Goal: Find specific page/section: Find specific page/section

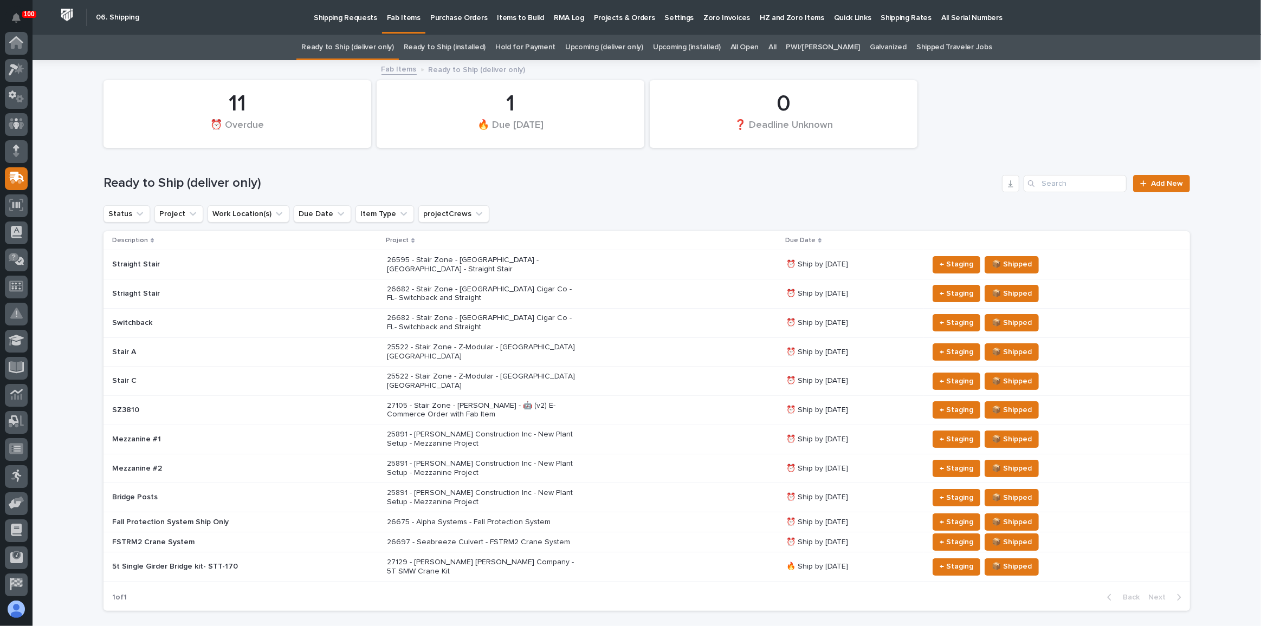
scroll to position [83, 0]
click at [657, 514] on div "26675 - Alpha Systems - Fall Protection System" at bounding box center [582, 523] width 391 height 18
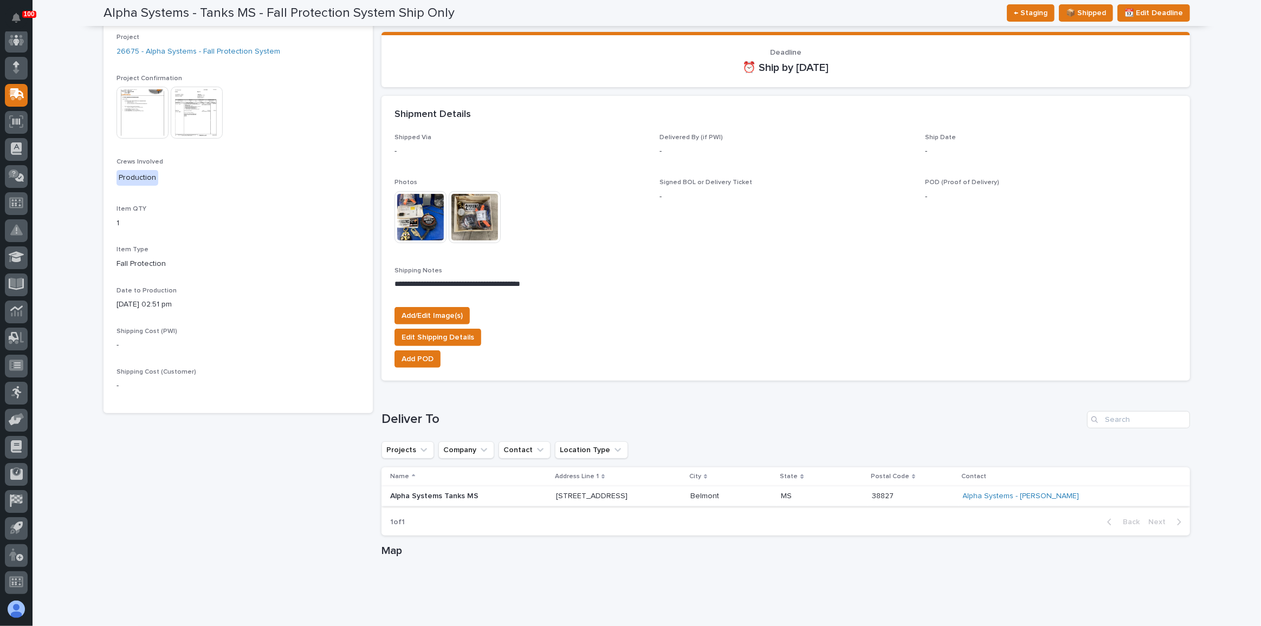
scroll to position [335, 0]
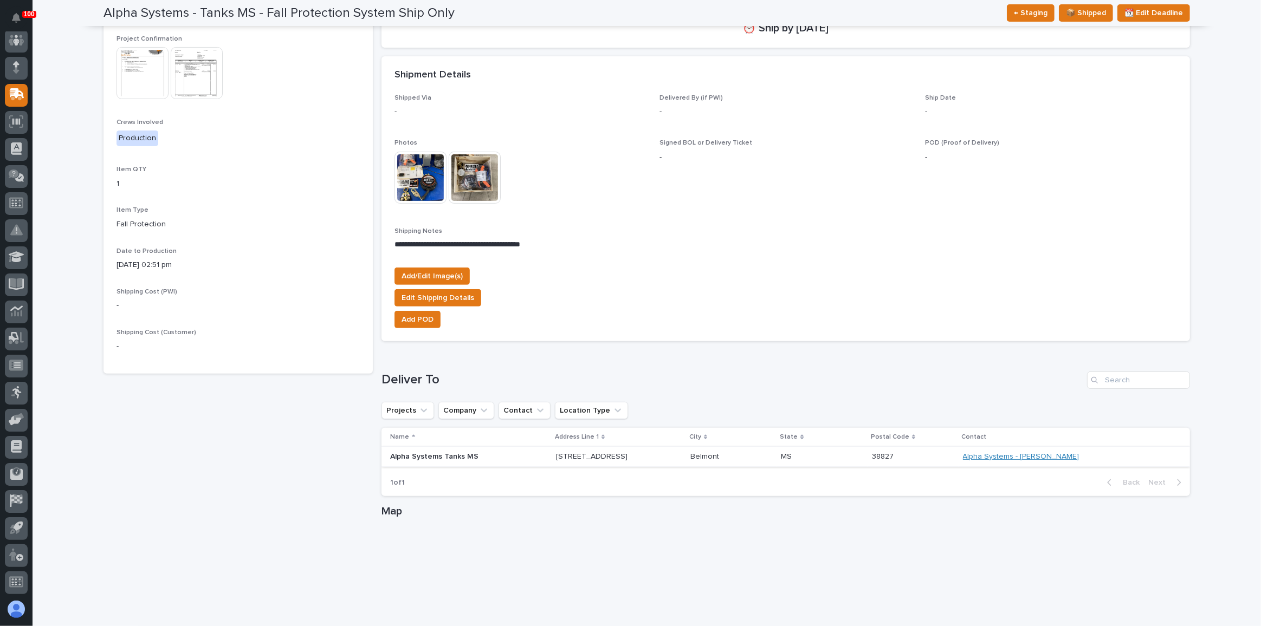
click at [1049, 455] on link "Alpha Systems - [PERSON_NAME]" at bounding box center [1021, 456] width 116 height 9
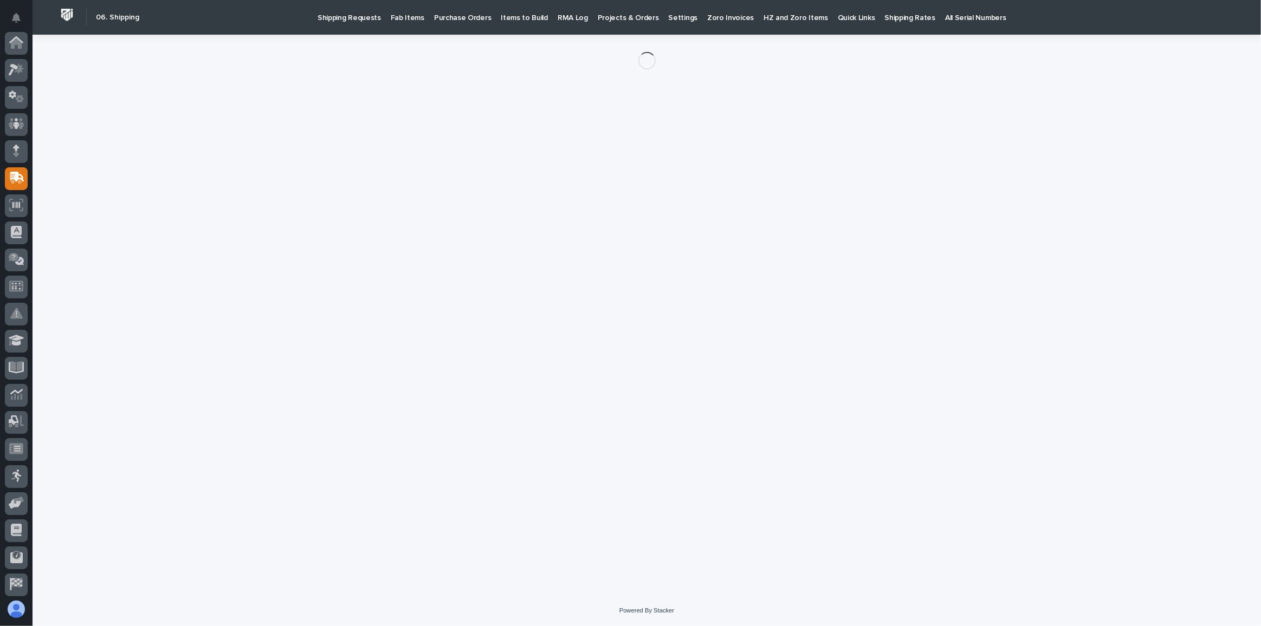
scroll to position [83, 0]
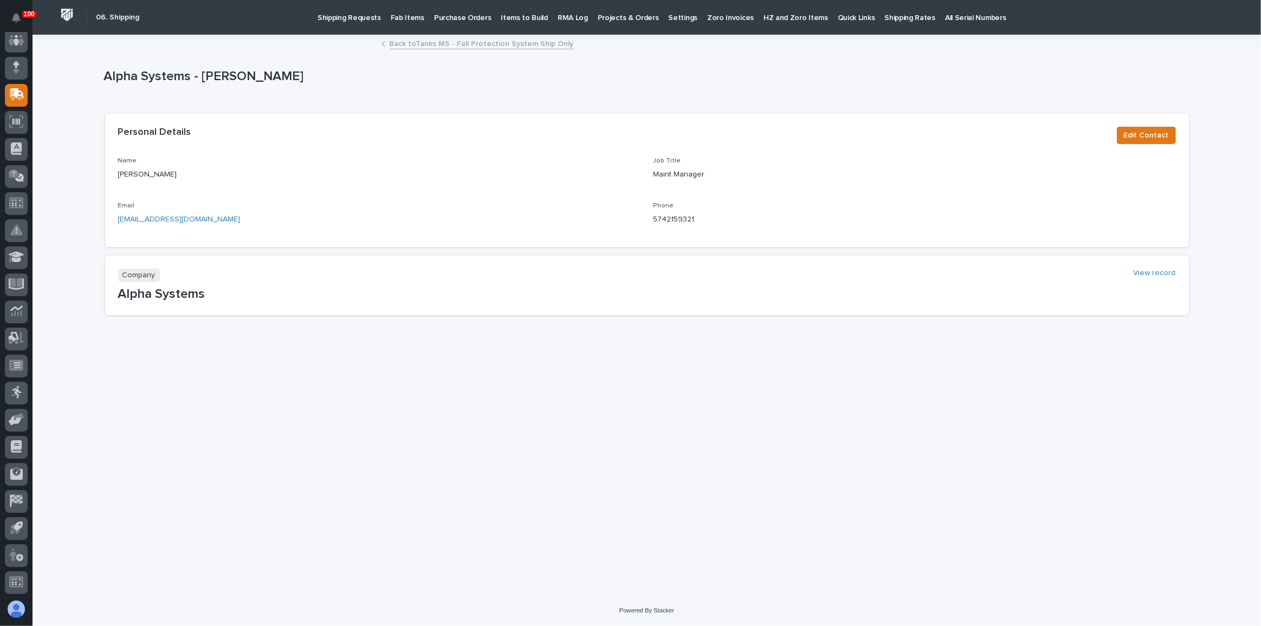
click at [442, 47] on link "Back to Tanks MS - Fall Protection System Ship Only" at bounding box center [481, 43] width 184 height 12
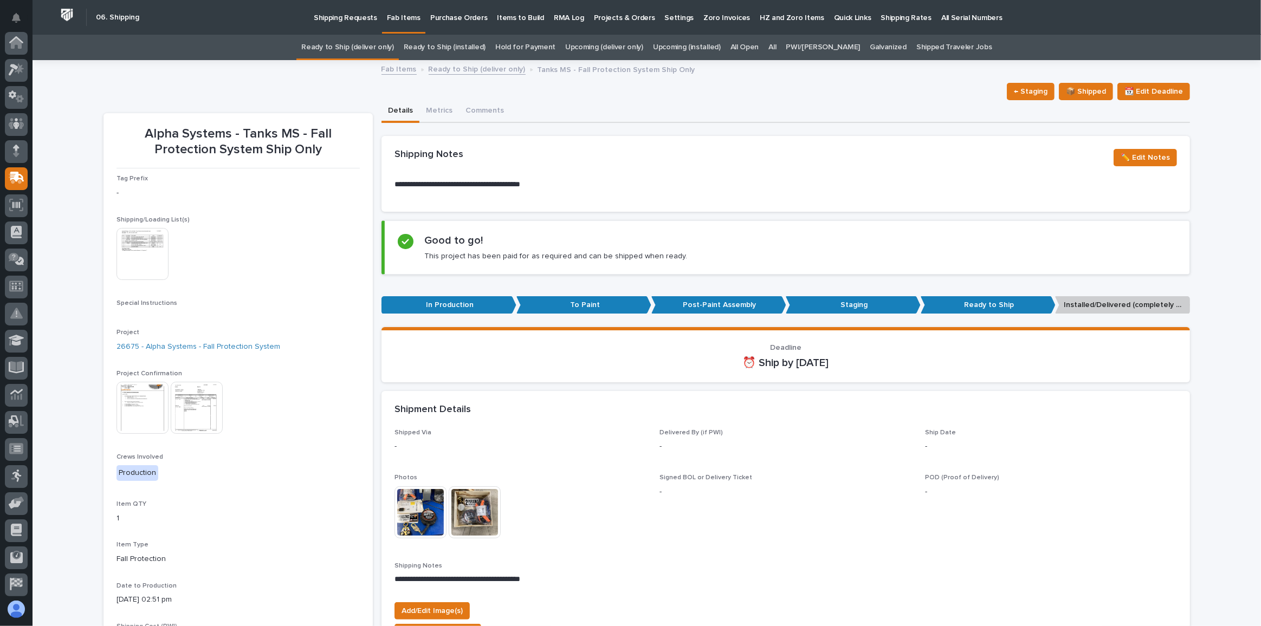
scroll to position [83, 0]
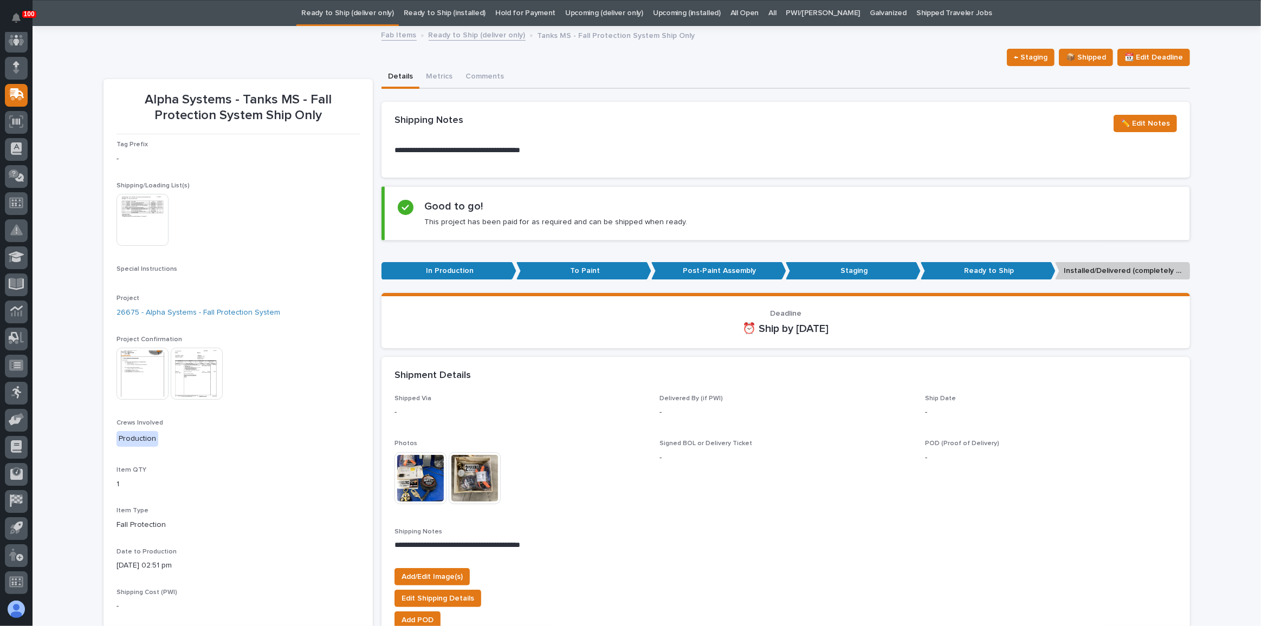
click at [142, 366] on img at bounding box center [142, 374] width 52 height 52
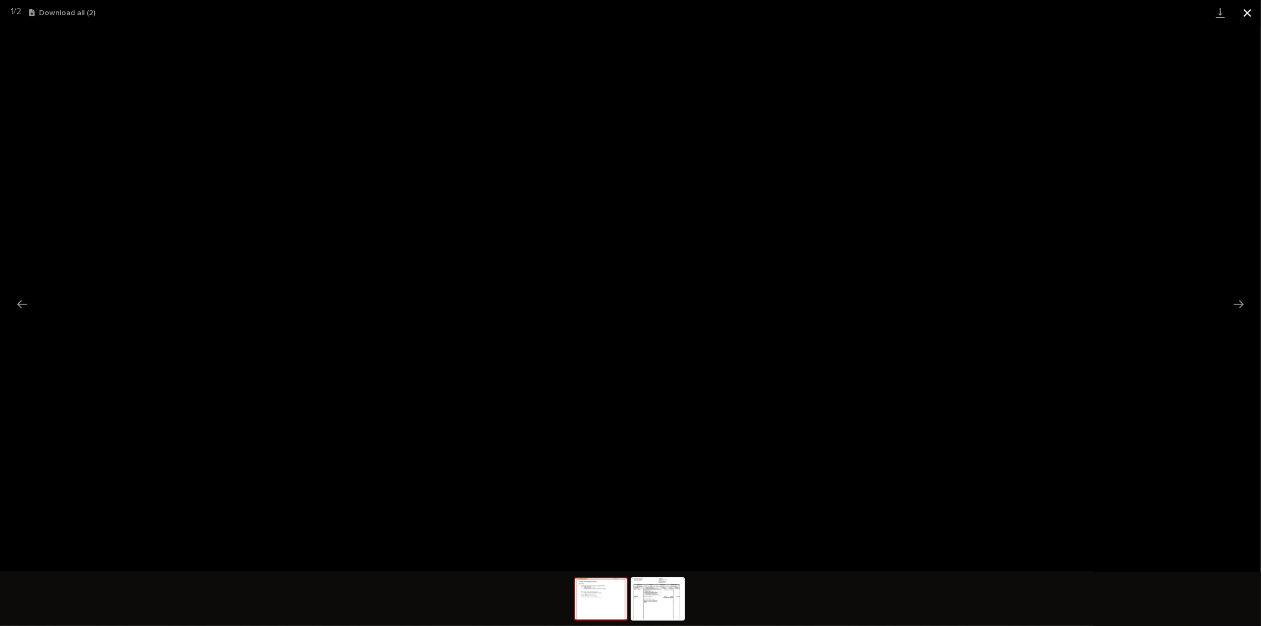
click at [1250, 17] on button "Close gallery" at bounding box center [1246, 12] width 27 height 25
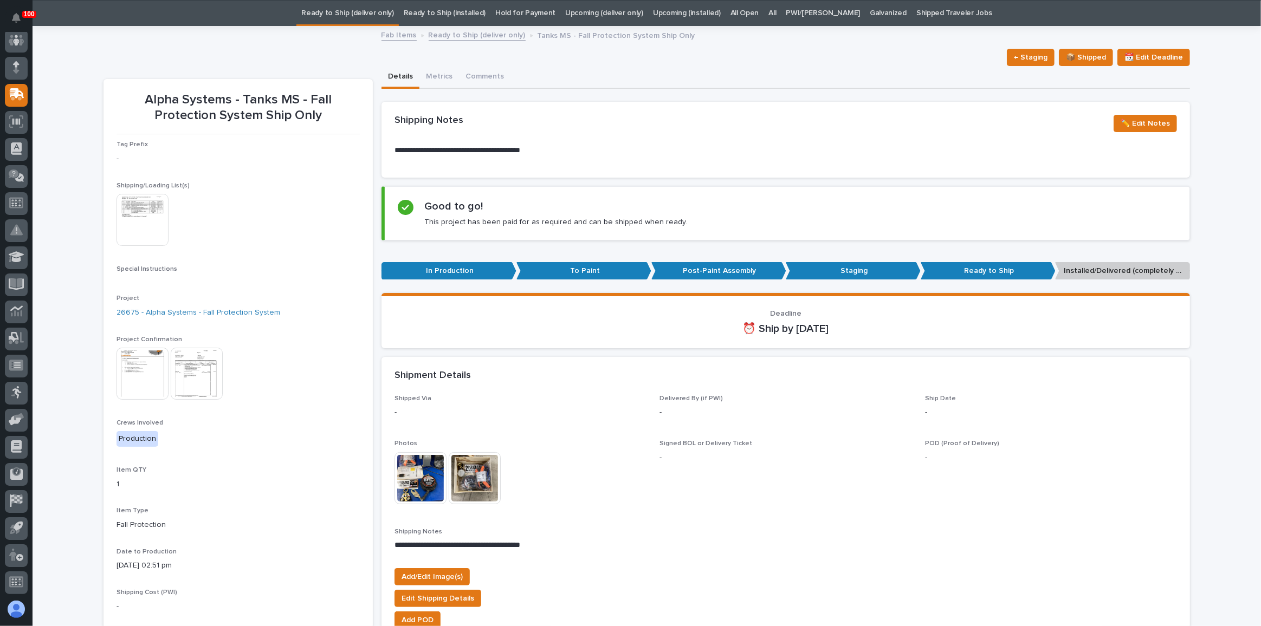
click at [128, 364] on img at bounding box center [142, 374] width 52 height 52
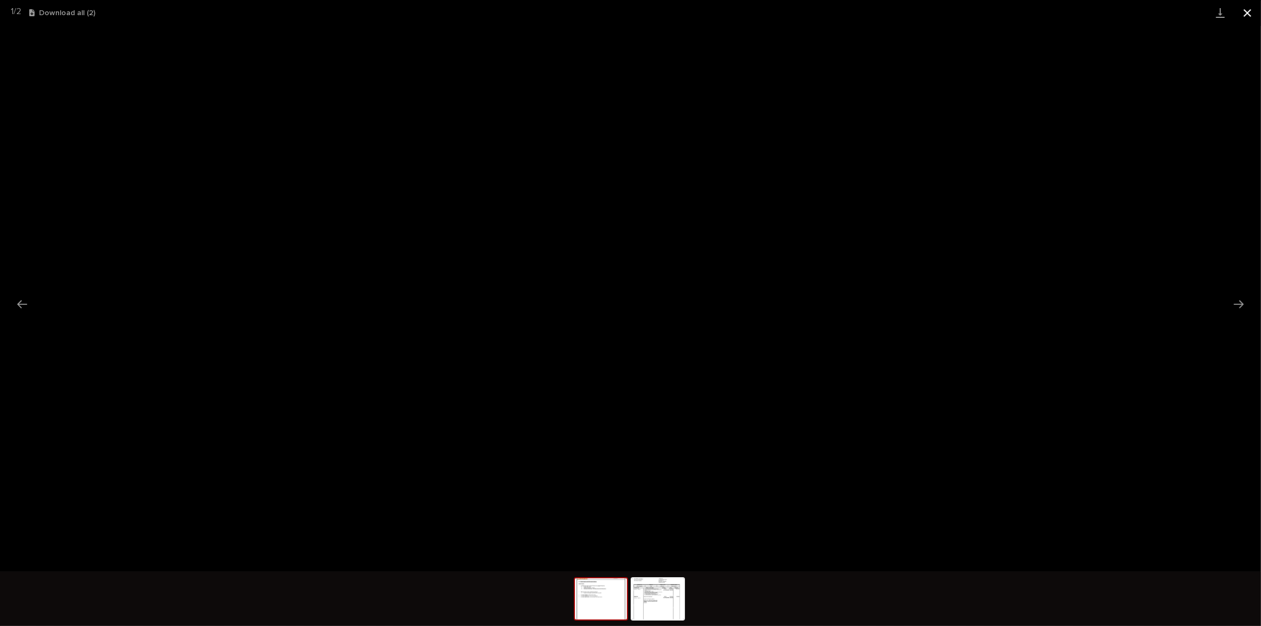
click at [1250, 15] on button "Close gallery" at bounding box center [1246, 12] width 27 height 25
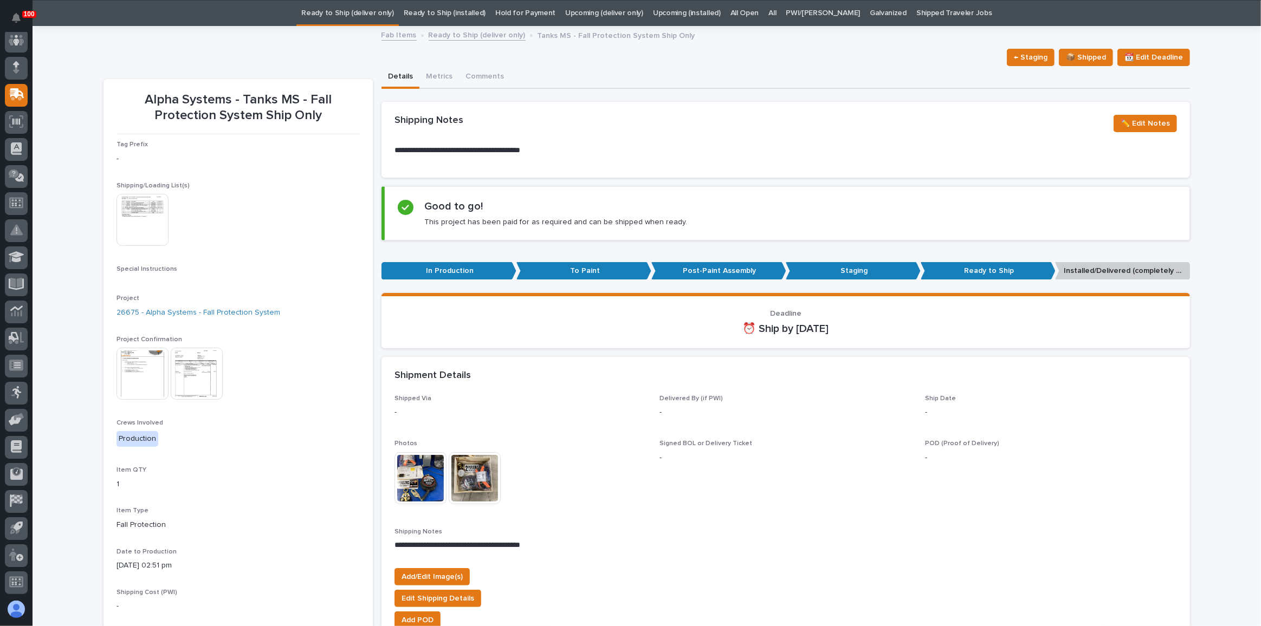
click at [352, 17] on link "Ready to Ship (deliver only)" at bounding box center [347, 13] width 92 height 25
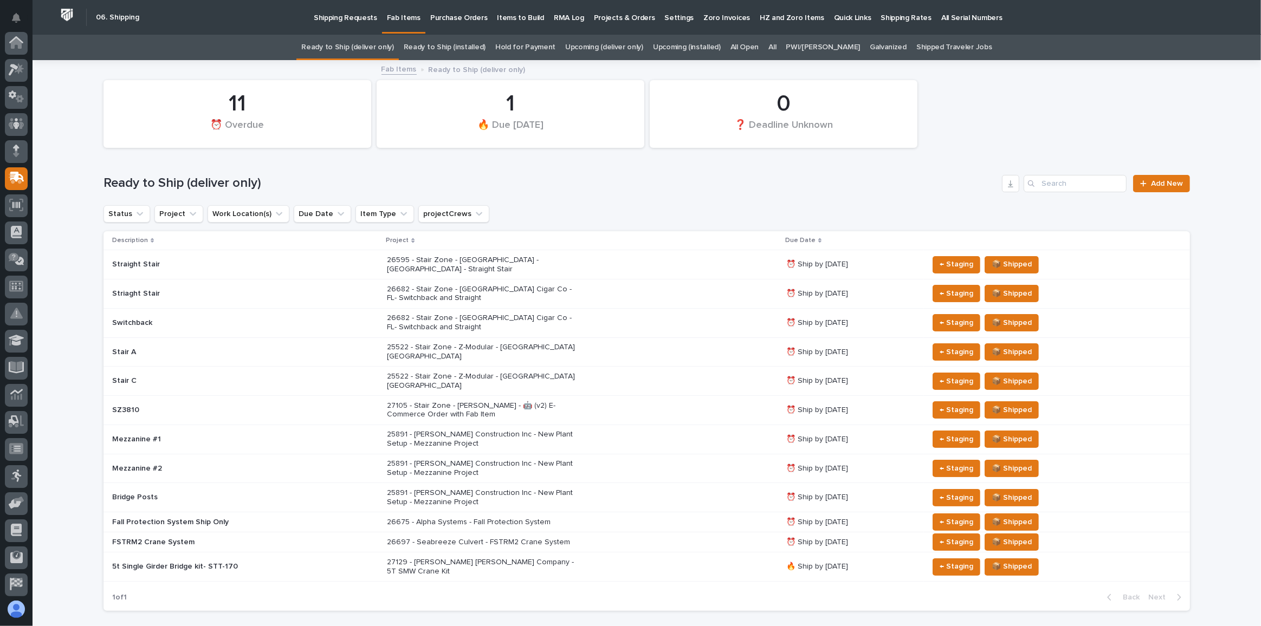
scroll to position [83, 0]
